Goal: Find specific page/section: Find specific page/section

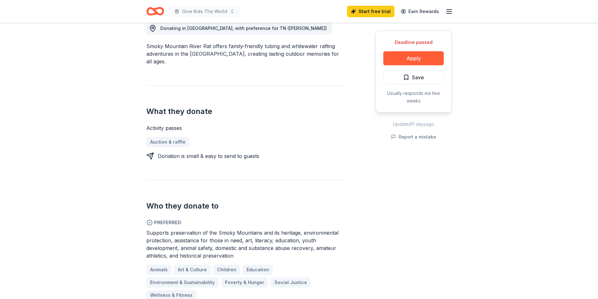
scroll to position [191, 0]
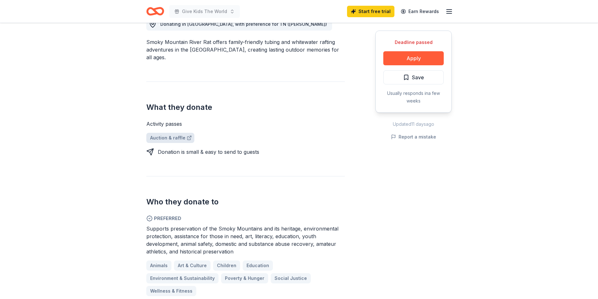
click at [156, 138] on link "Auction & raffle" at bounding box center [170, 138] width 48 height 10
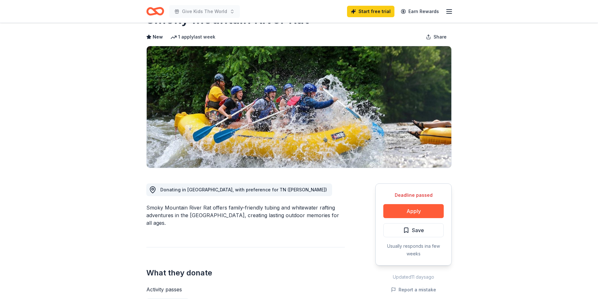
scroll to position [0, 0]
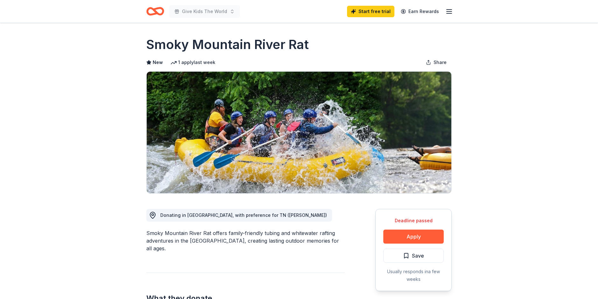
drag, startPoint x: 320, startPoint y: 42, endPoint x: 167, endPoint y: 41, distance: 153.0
click at [167, 41] on div "Smoky Mountain River Rat" at bounding box center [298, 45] width 305 height 18
click at [168, 42] on h1 "Smoky Mountain River Rat" at bounding box center [227, 45] width 162 height 18
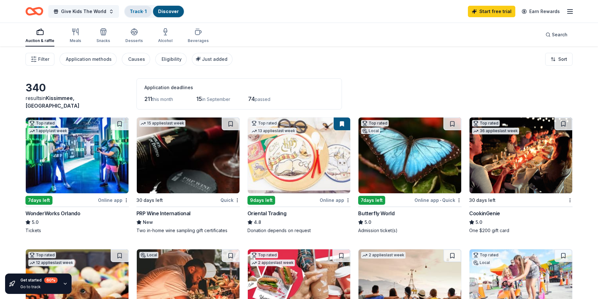
click at [133, 12] on link "Track · 1" at bounding box center [138, 11] width 17 height 5
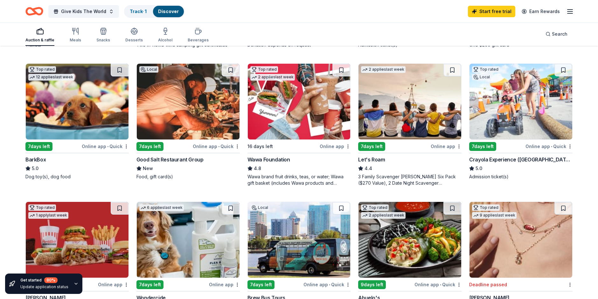
scroll to position [95, 0]
